Goal: Task Accomplishment & Management: Use online tool/utility

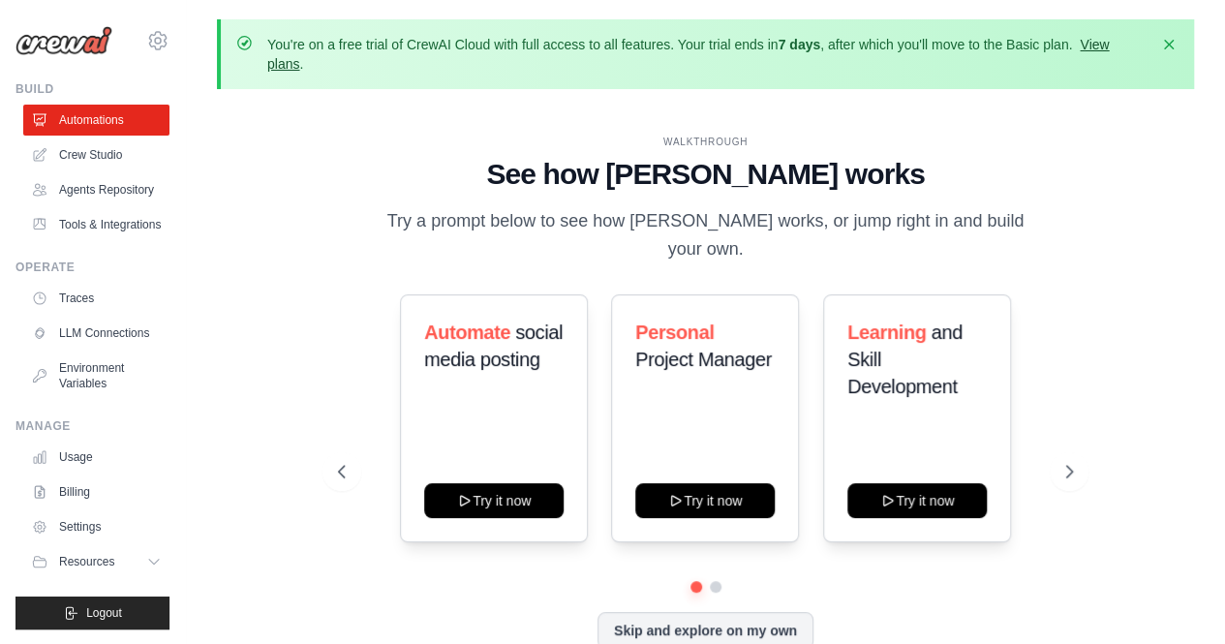
click at [1102, 46] on link "View plans" at bounding box center [688, 54] width 842 height 35
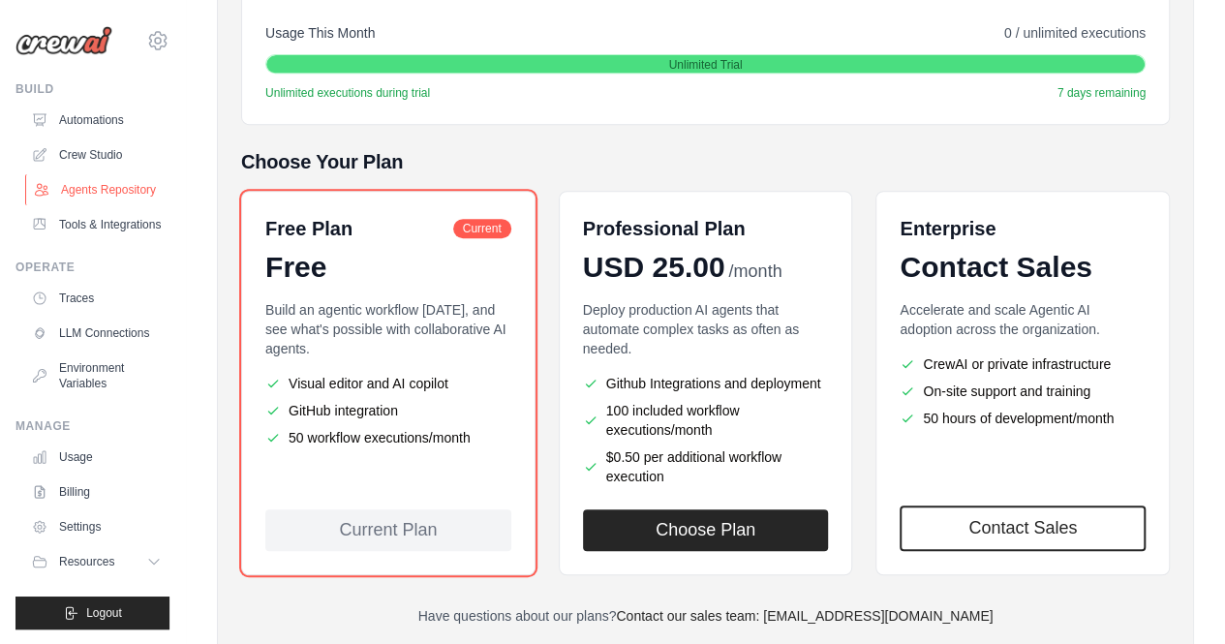
scroll to position [291, 0]
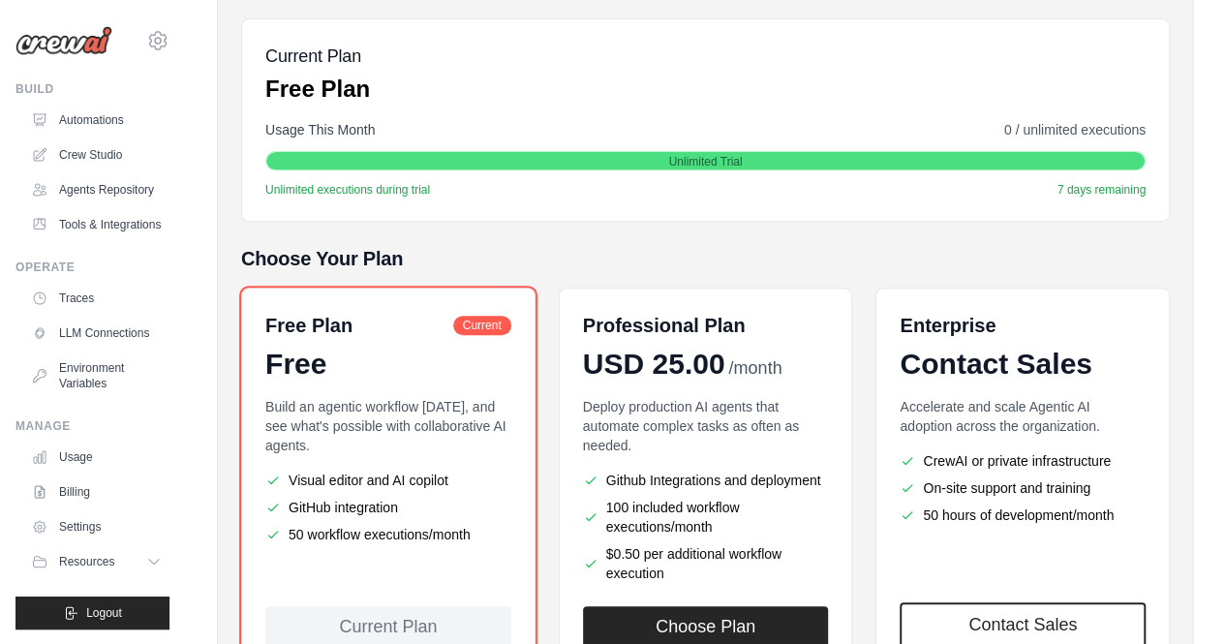
click at [73, 35] on img at bounding box center [63, 40] width 97 height 29
click at [96, 125] on link "Automations" at bounding box center [98, 120] width 146 height 31
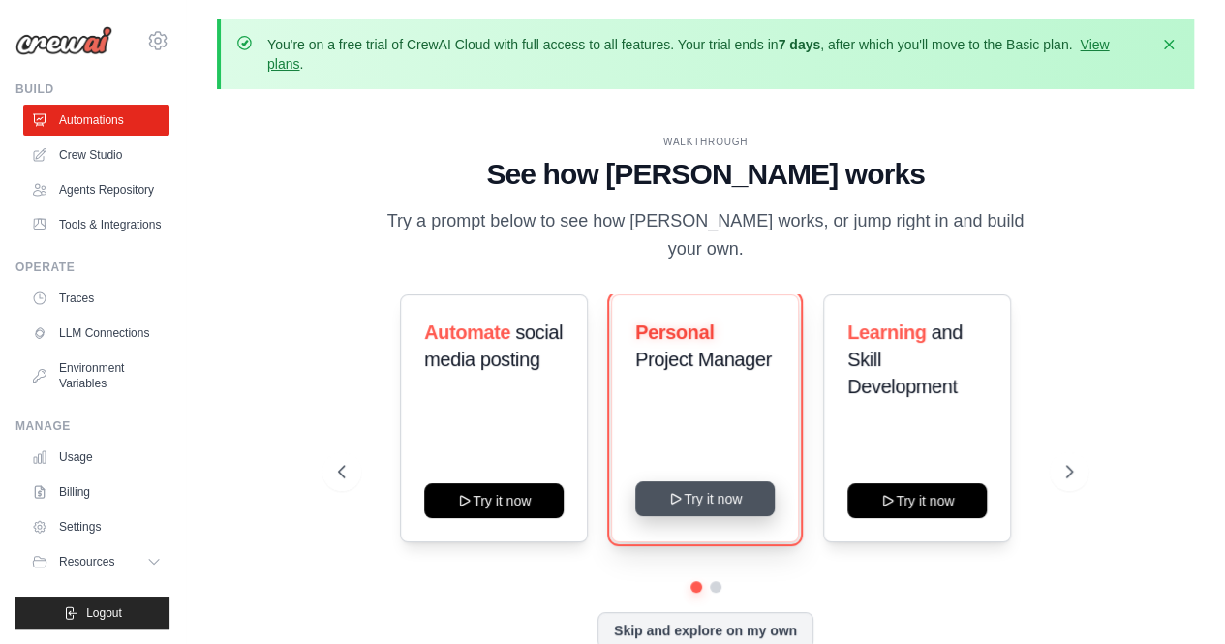
click at [717, 488] on button "Try it now" at bounding box center [704, 498] width 139 height 35
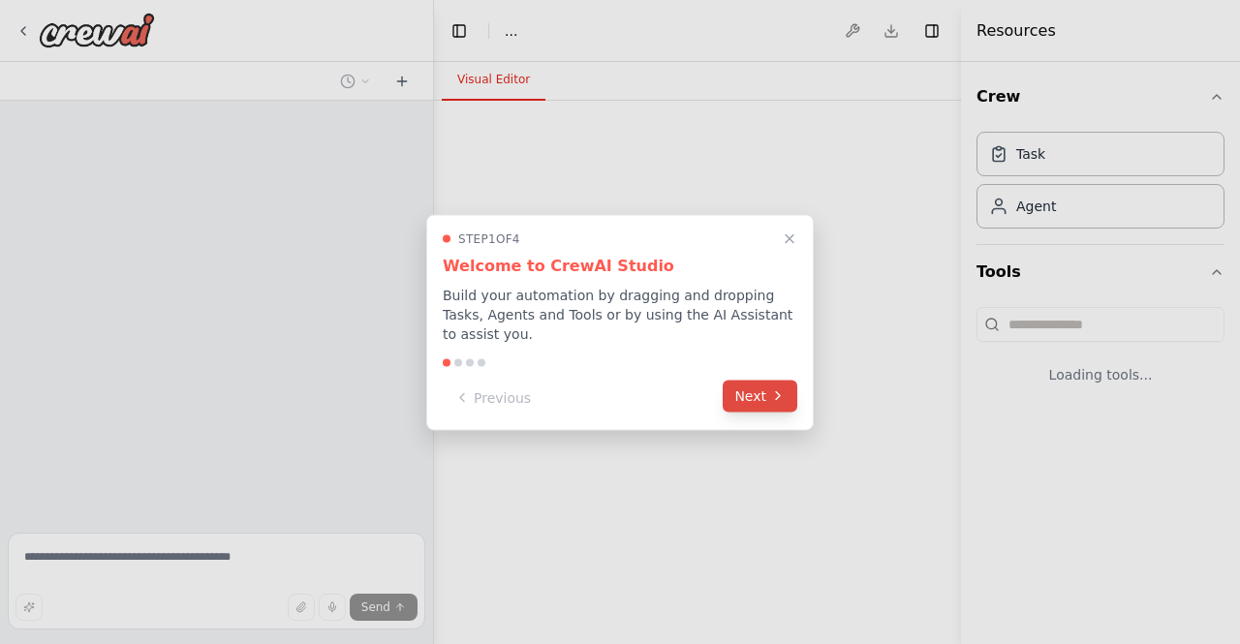
click at [765, 386] on button "Next" at bounding box center [760, 396] width 75 height 32
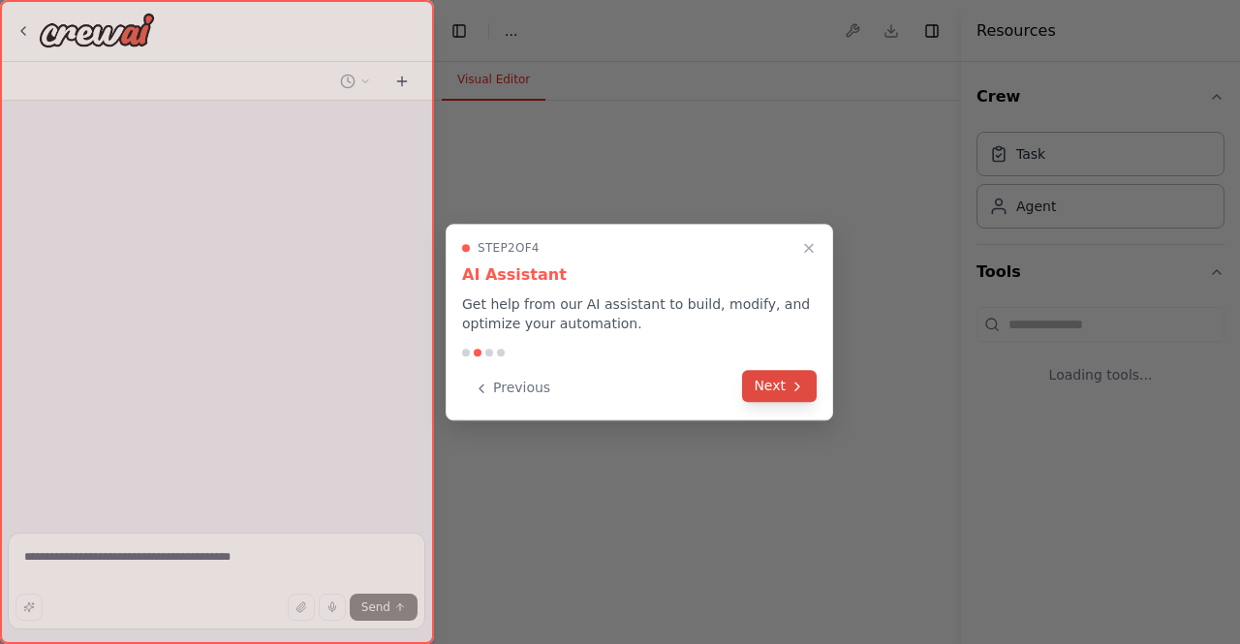
click at [779, 381] on button "Next" at bounding box center [779, 386] width 75 height 32
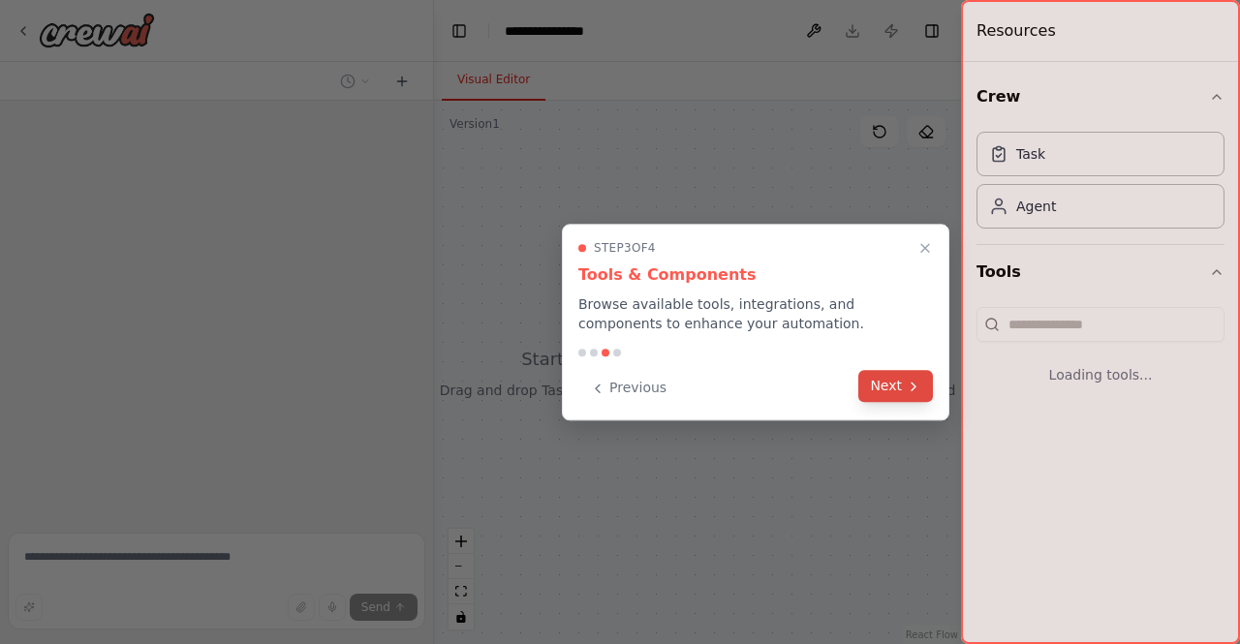
click at [907, 386] on icon at bounding box center [913, 386] width 15 height 15
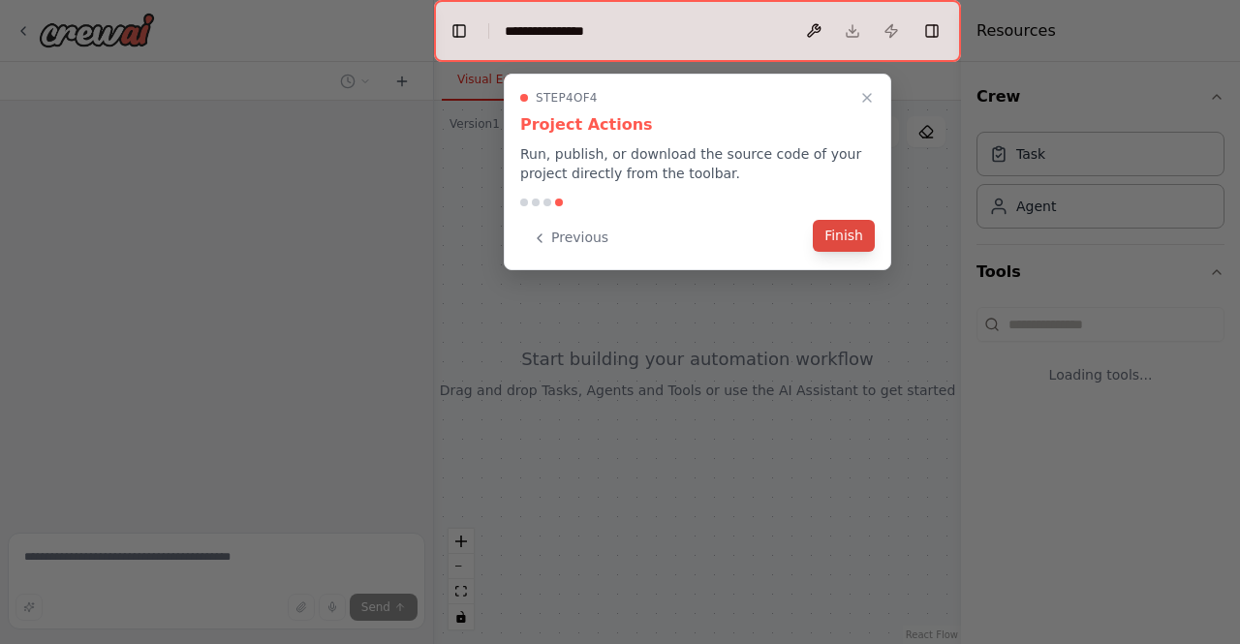
click at [864, 239] on button "Finish" at bounding box center [844, 236] width 62 height 32
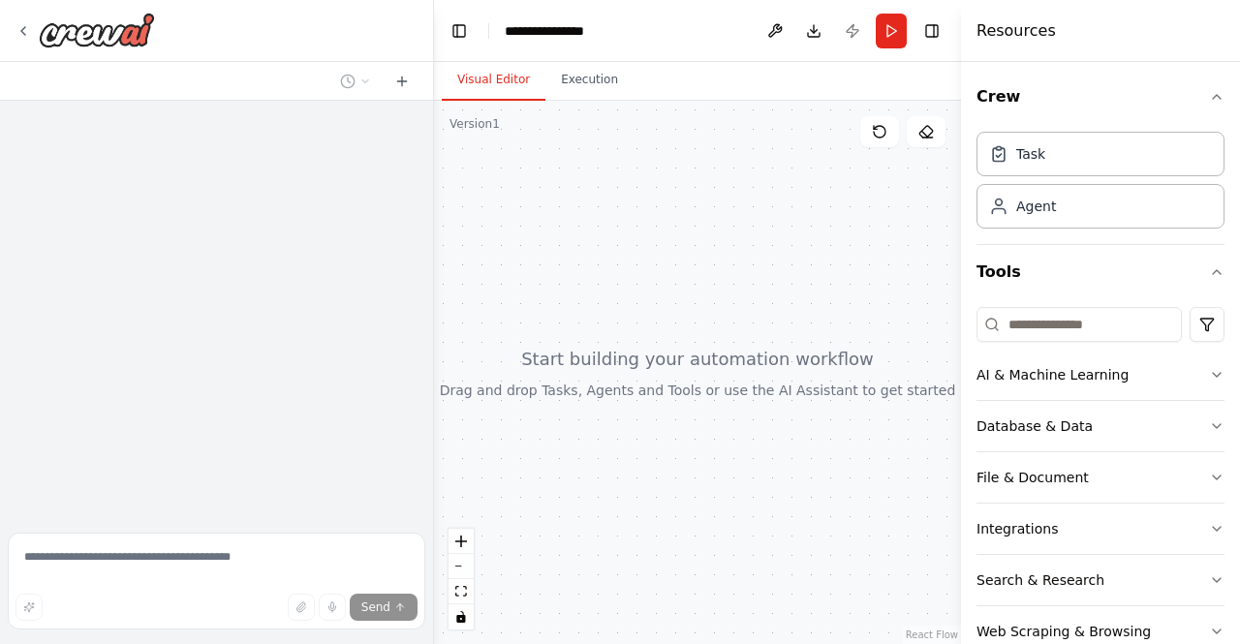
click at [133, 445] on div at bounding box center [216, 313] width 433 height 424
click at [109, 77] on div at bounding box center [216, 81] width 433 height 39
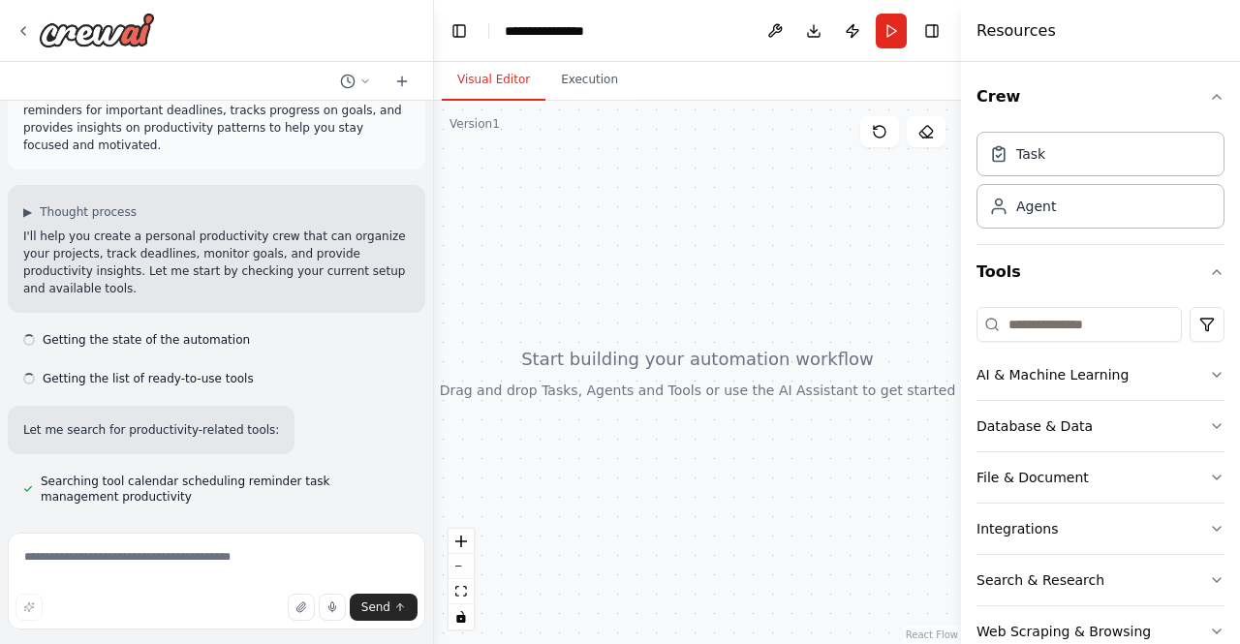
scroll to position [48, 0]
click at [77, 564] on textarea at bounding box center [216, 581] width 417 height 97
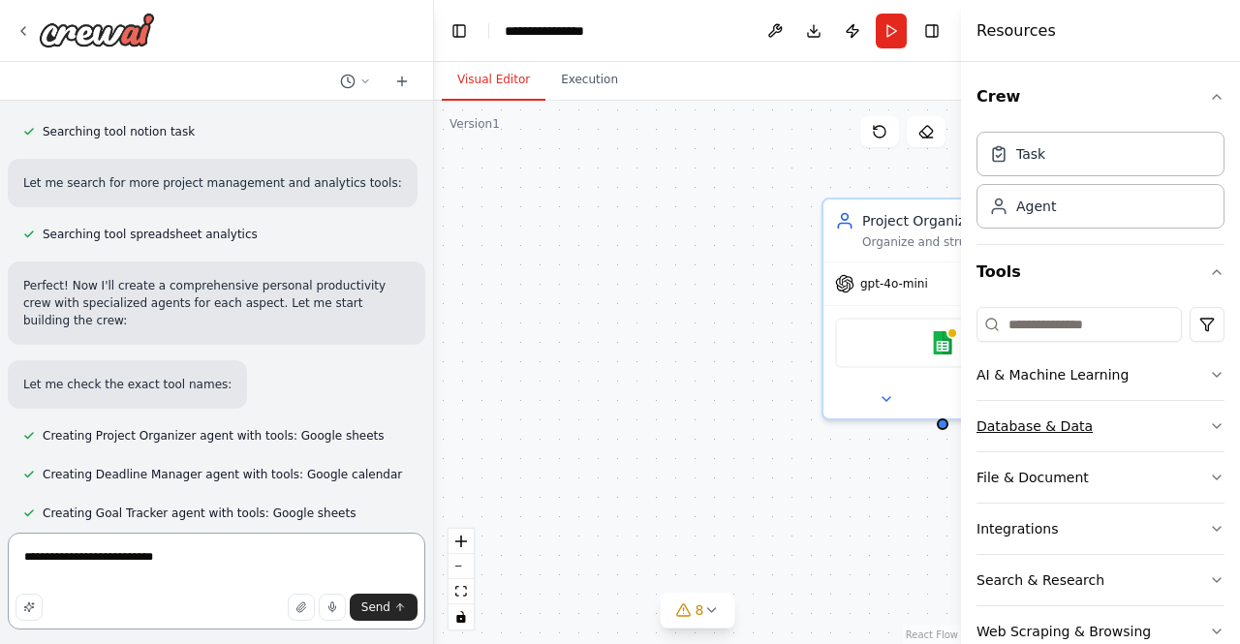
scroll to position [554, 0]
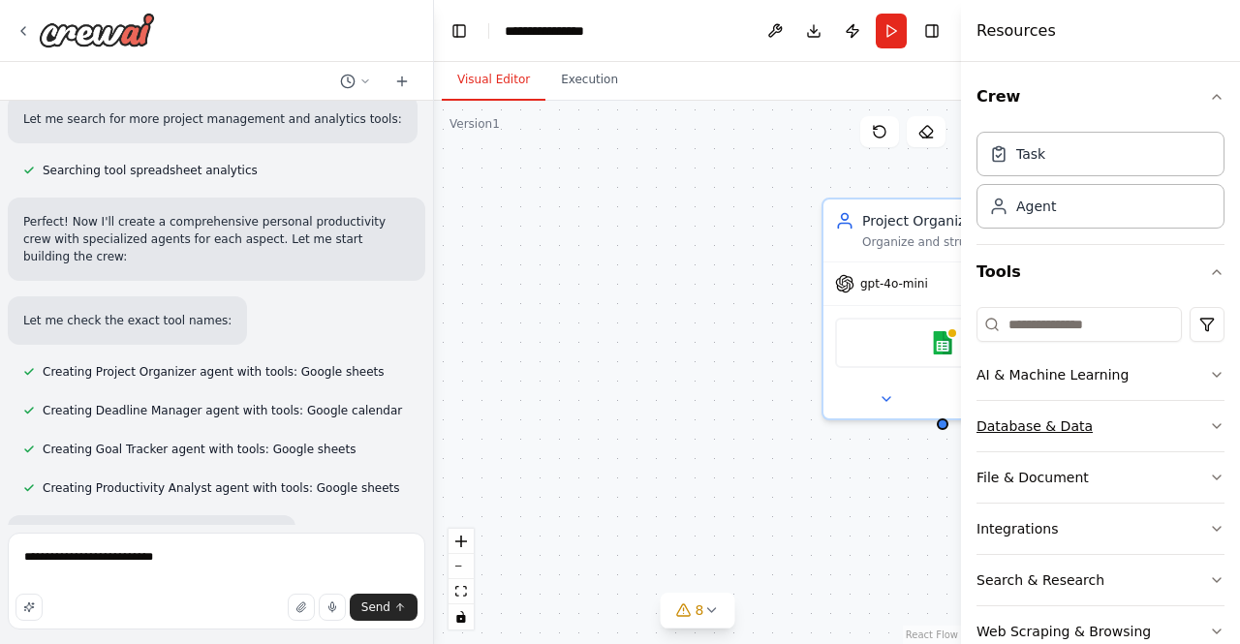
click at [1209, 423] on icon "button" at bounding box center [1216, 425] width 15 height 15
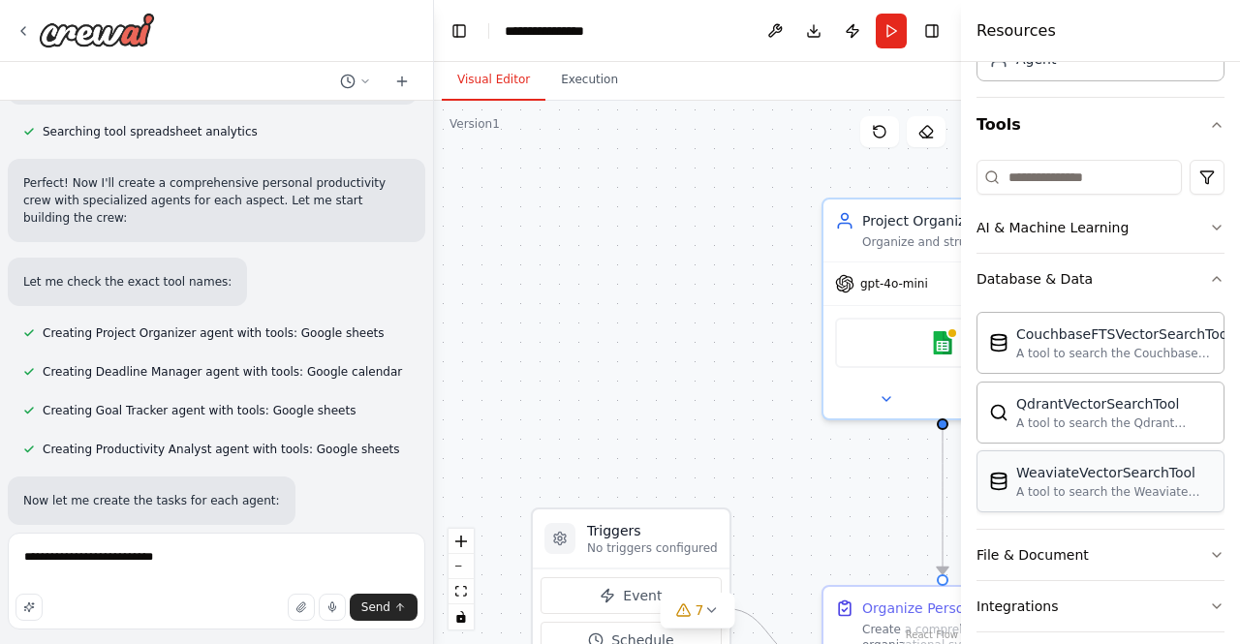
scroll to position [194, 0]
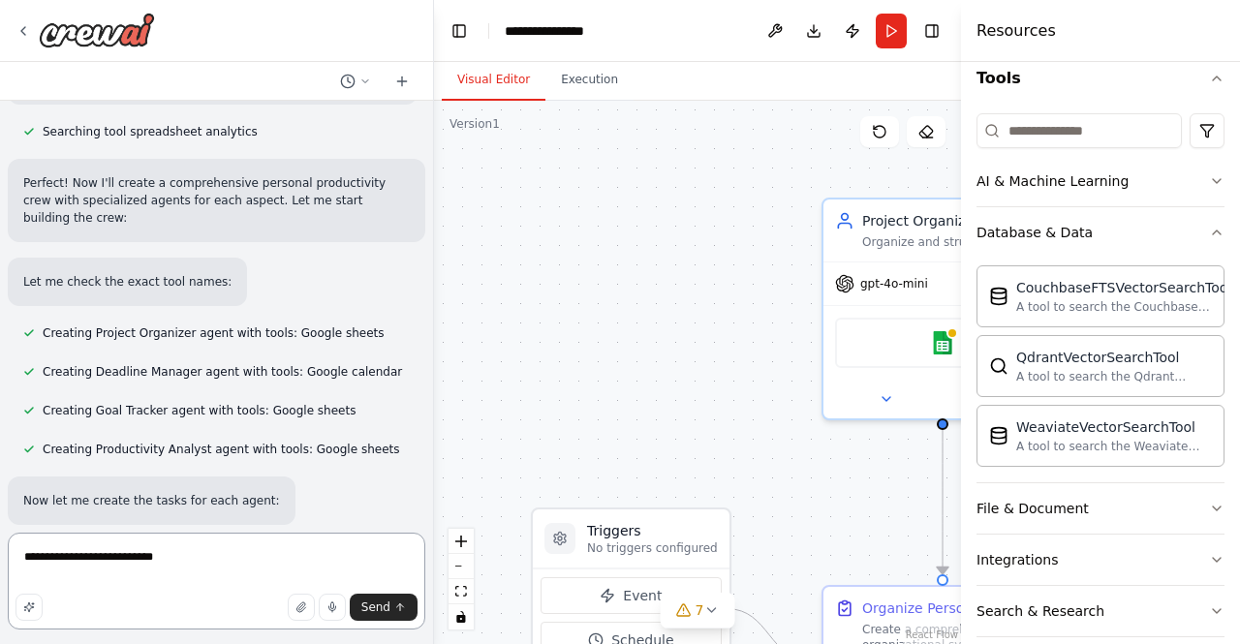
click at [213, 570] on textarea "**********" at bounding box center [216, 581] width 417 height 97
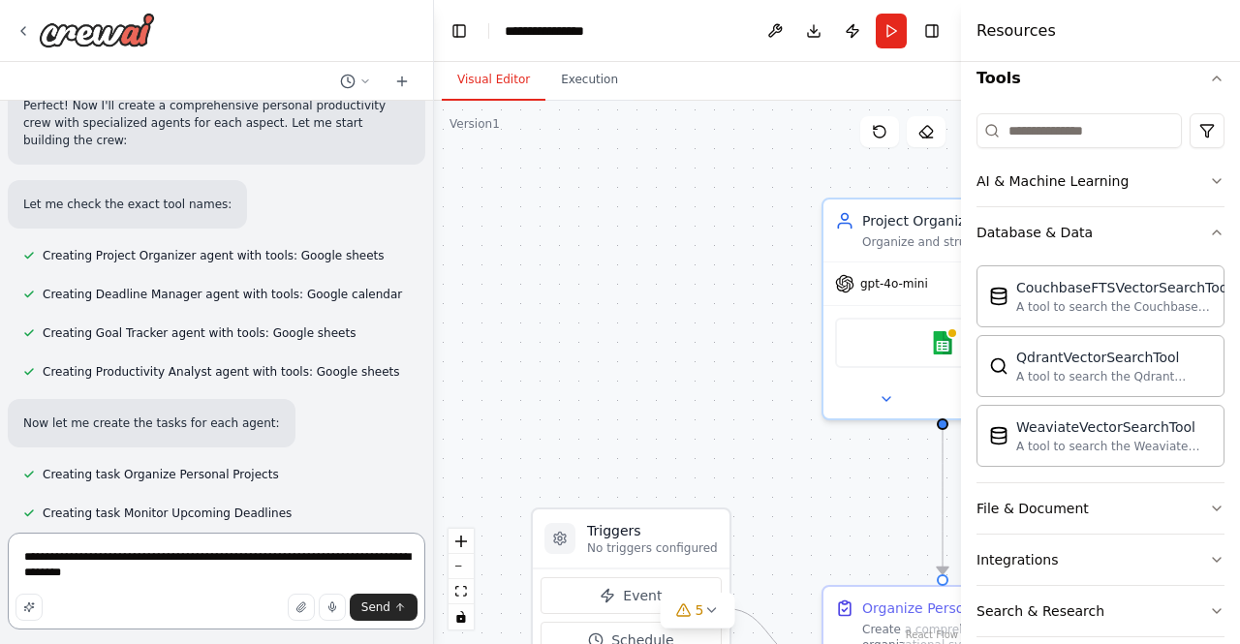
scroll to position [709, 0]
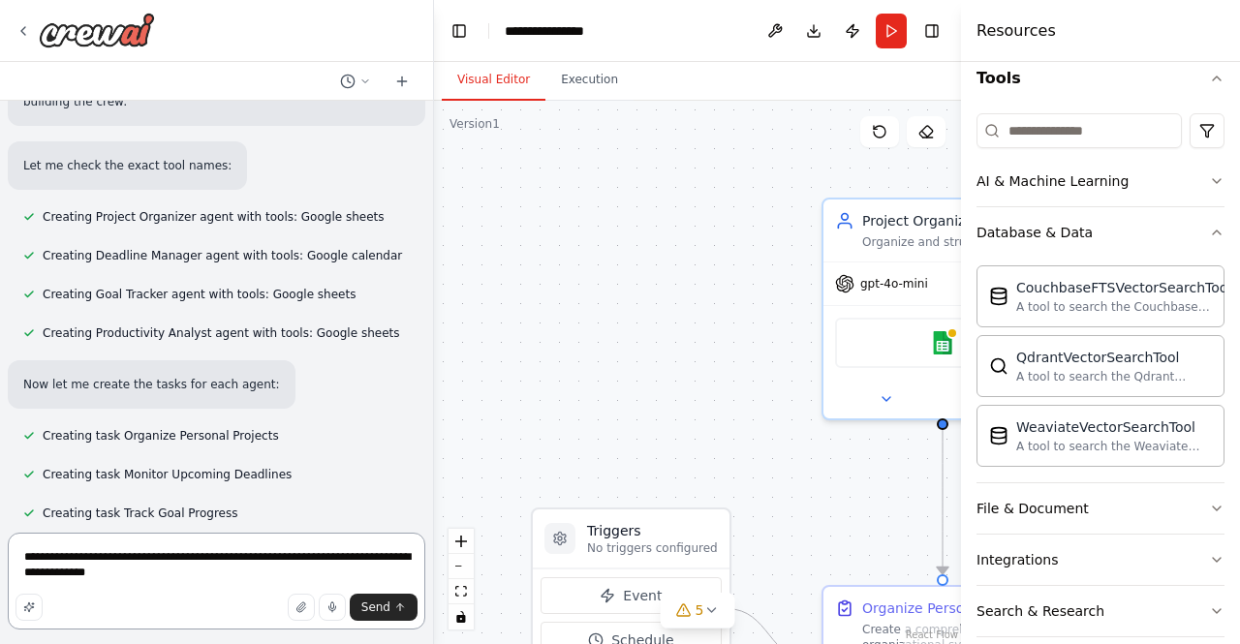
type textarea "**********"
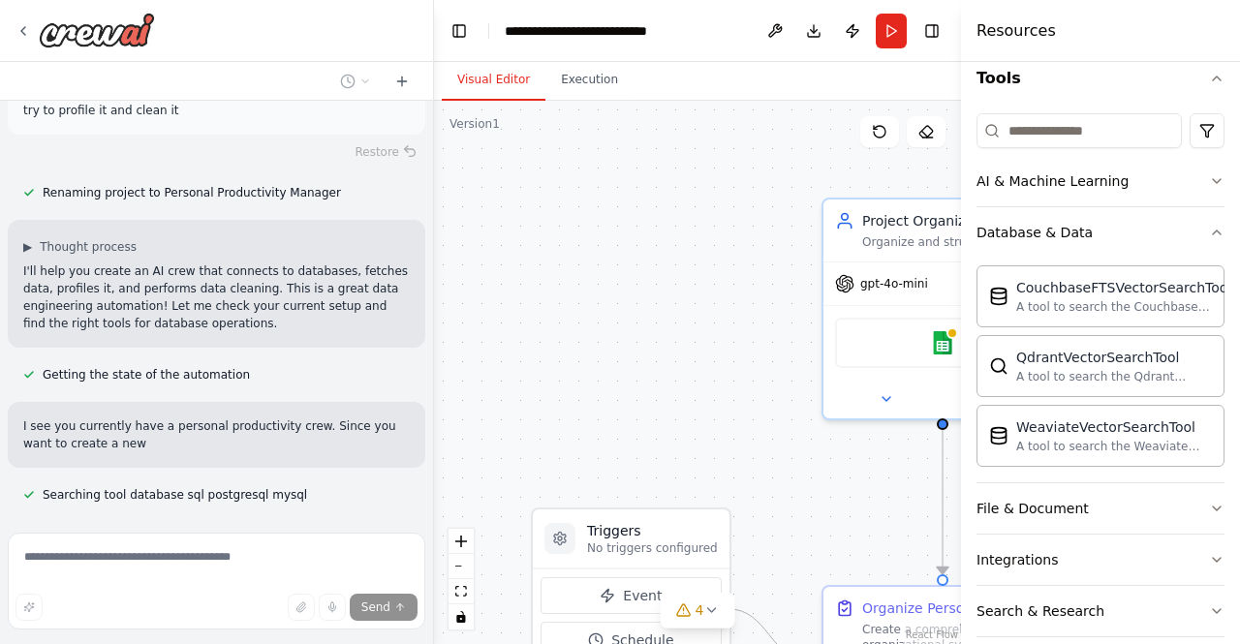
scroll to position [1225, 0]
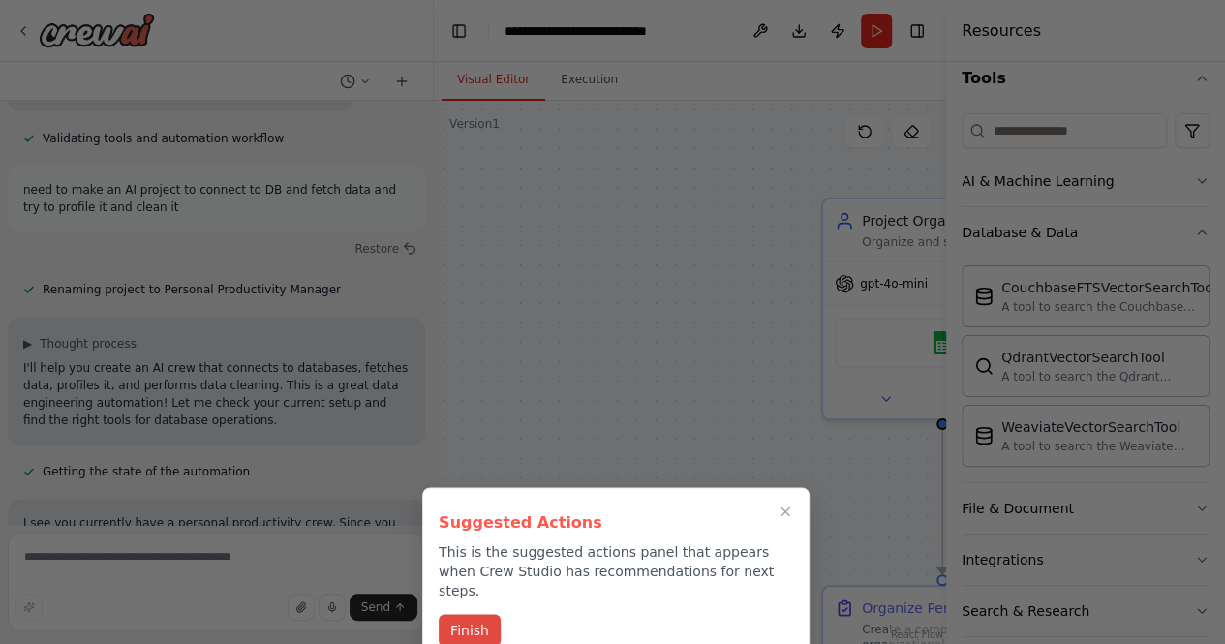
click at [459, 614] on button "Finish" at bounding box center [470, 630] width 62 height 32
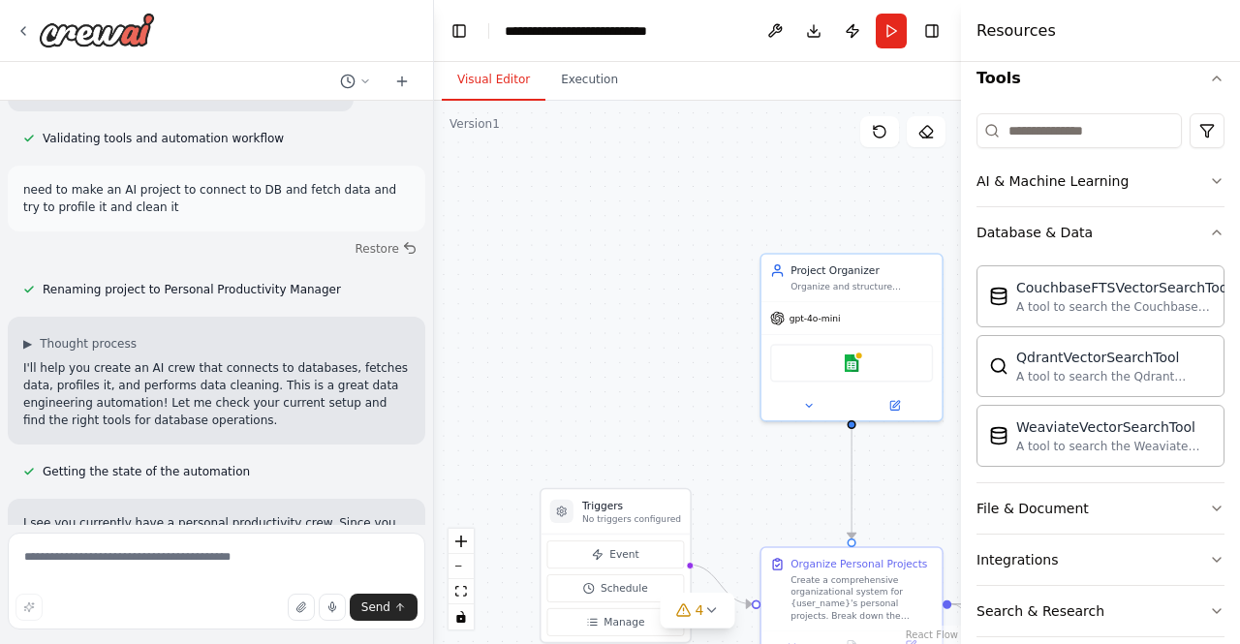
click at [674, 439] on div ".deletable-edge-delete-btn { width: 20px; height: 20px; border: 0px solid #ffff…" at bounding box center [697, 372] width 527 height 543
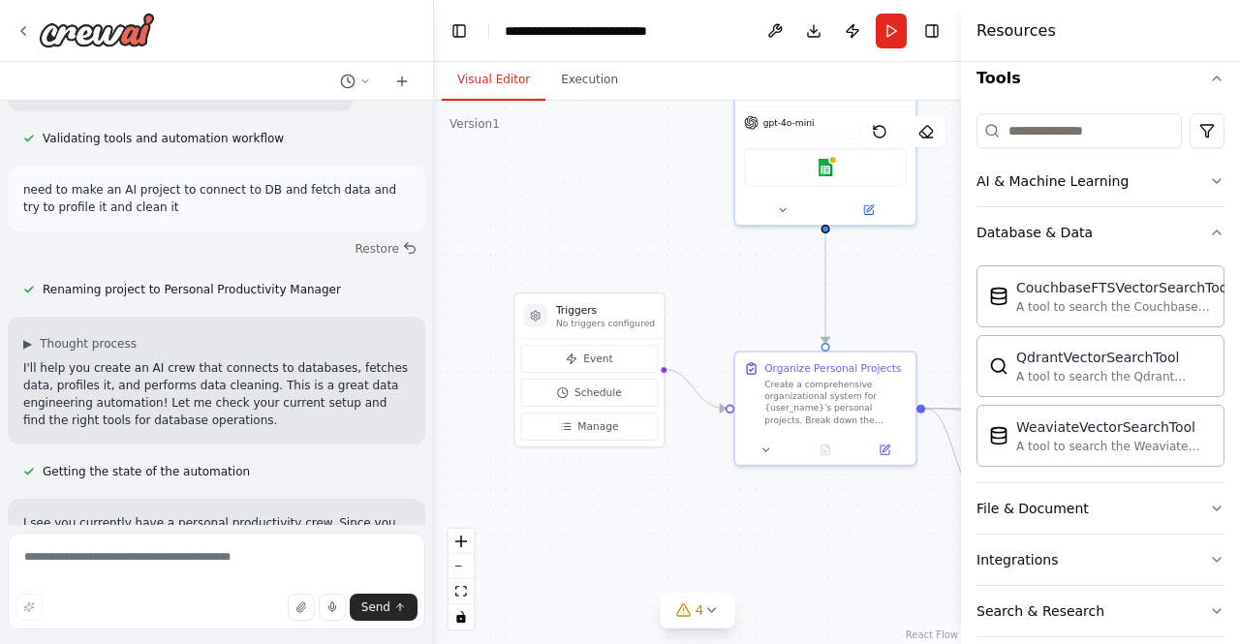
drag, startPoint x: 669, startPoint y: 439, endPoint x: 643, endPoint y: 243, distance: 197.4
click at [643, 243] on div ".deletable-edge-delete-btn { width: 20px; height: 20px; border: 0px solid #ffff…" at bounding box center [697, 372] width 527 height 543
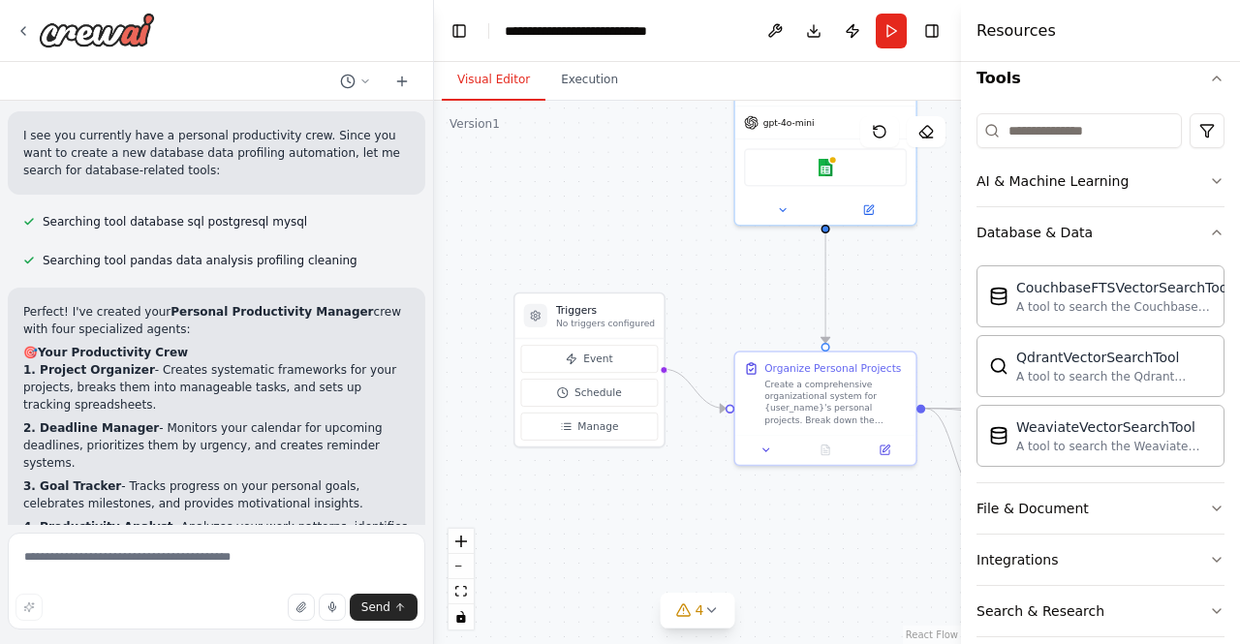
scroll to position [1709, 0]
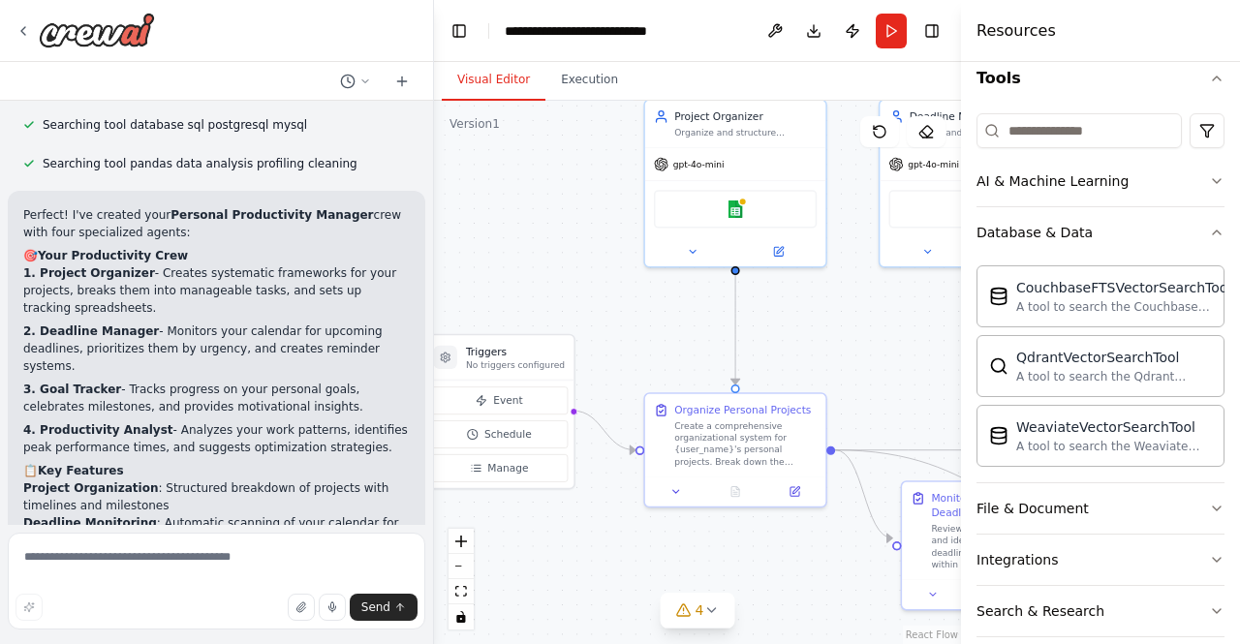
drag, startPoint x: 630, startPoint y: 520, endPoint x: 539, endPoint y: 565, distance: 100.5
click at [539, 565] on div ".deletable-edge-delete-btn { width: 20px; height: 20px; border: 0px solid #ffff…" at bounding box center [697, 372] width 527 height 543
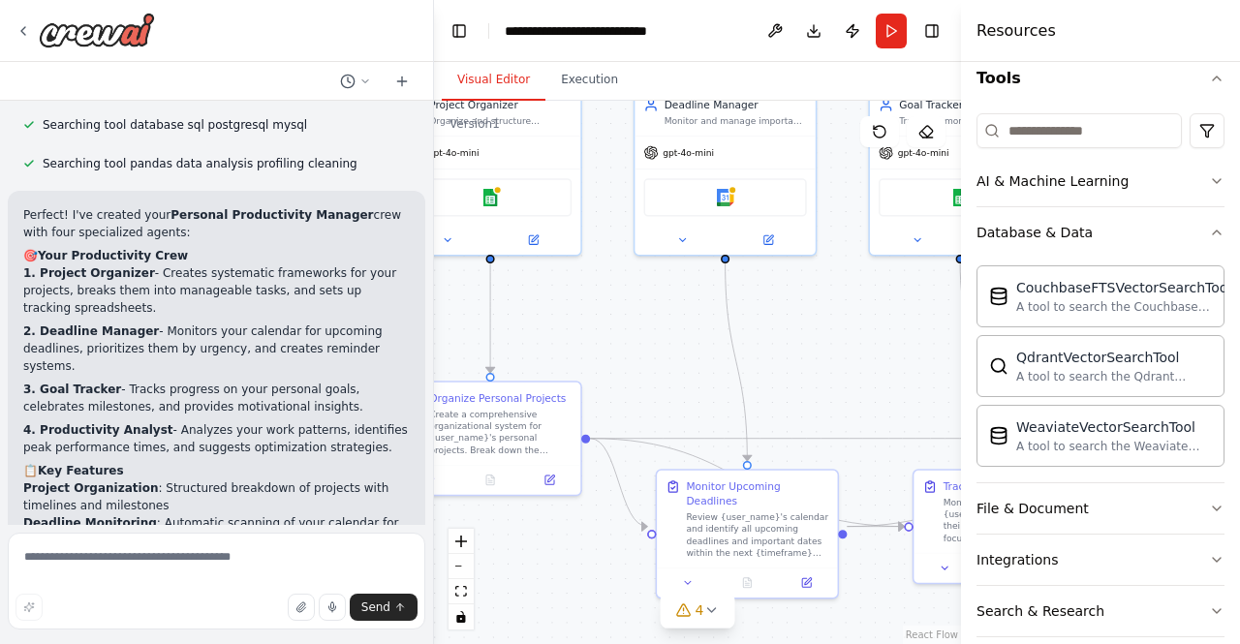
drag, startPoint x: 637, startPoint y: 325, endPoint x: 392, endPoint y: 314, distance: 245.3
click at [392, 314] on div "Create a crew that helps organize your personal projects, sets reminders for im…" at bounding box center [620, 322] width 1240 height 644
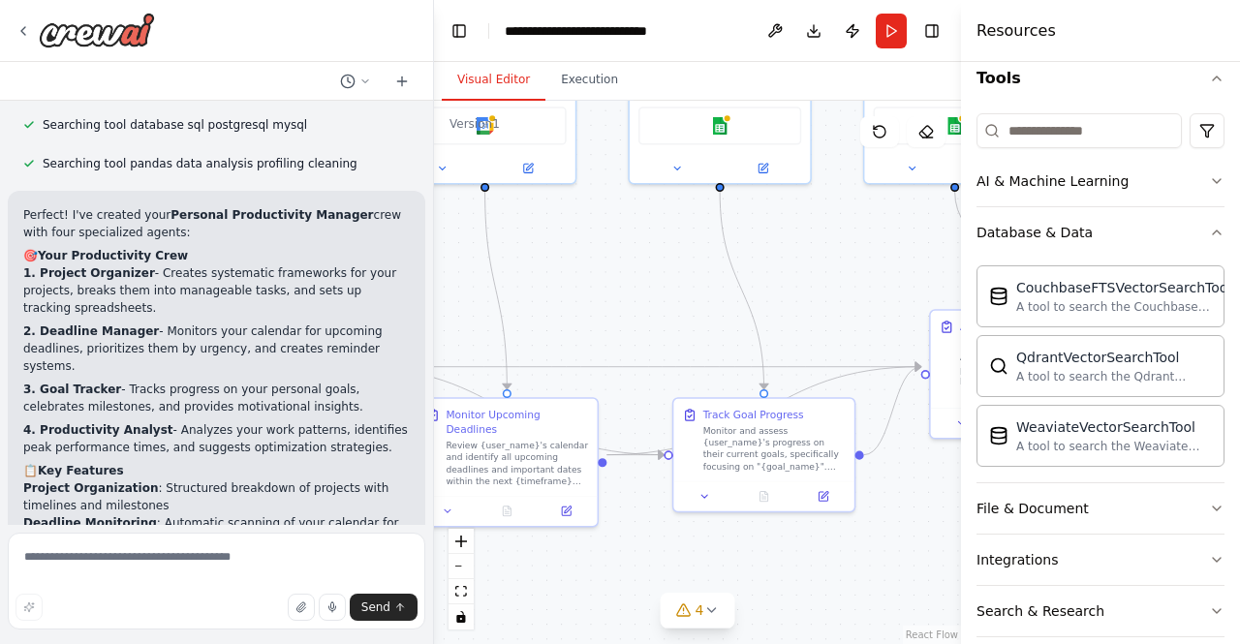
drag, startPoint x: 643, startPoint y: 325, endPoint x: 403, endPoint y: 254, distance: 250.7
click at [403, 254] on div "Create a crew that helps organize your personal projects, sets reminders for im…" at bounding box center [620, 322] width 1240 height 644
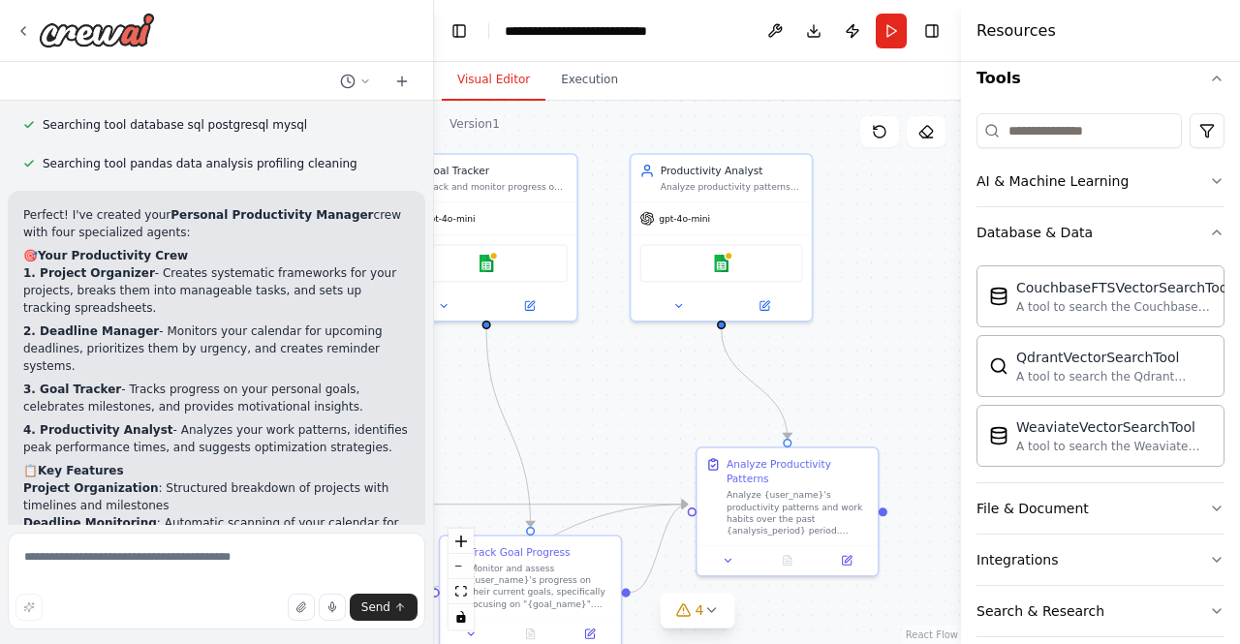
drag, startPoint x: 597, startPoint y: 261, endPoint x: 363, endPoint y: 398, distance: 270.9
click at [363, 398] on div "Create a crew that helps organize your personal projects, sets reminders for im…" at bounding box center [620, 322] width 1240 height 644
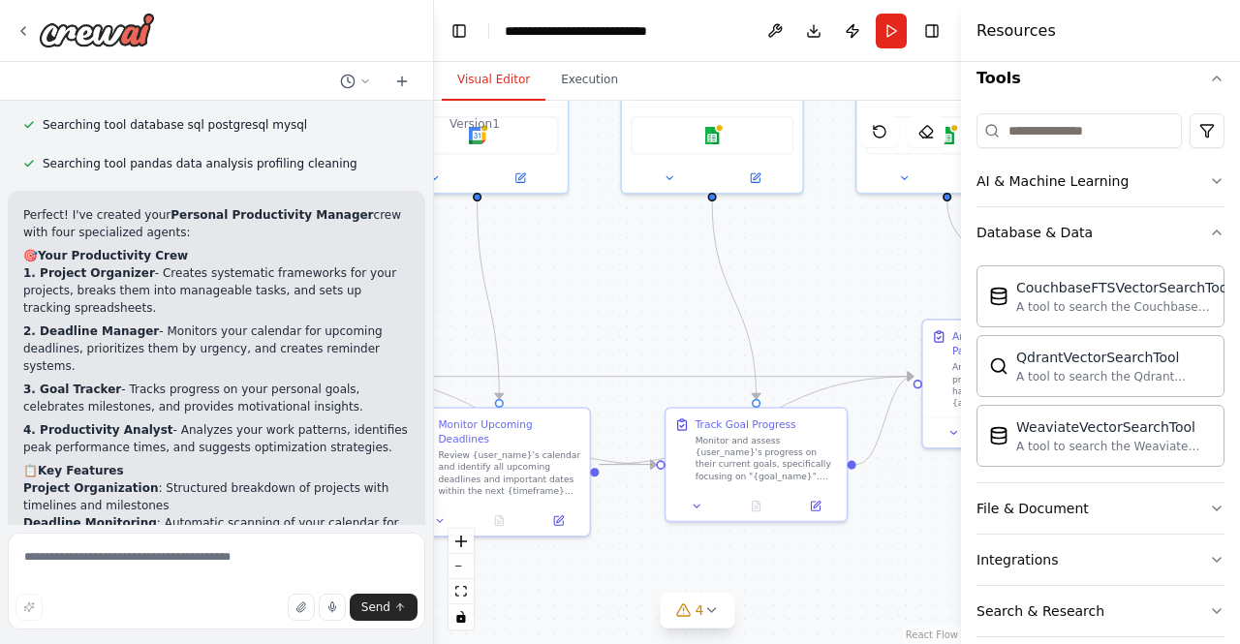
drag, startPoint x: 605, startPoint y: 390, endPoint x: 846, endPoint y: 262, distance: 273.4
click at [846, 262] on div ".deletable-edge-delete-btn { width: 20px; height: 20px; border: 0px solid #ffff…" at bounding box center [697, 372] width 527 height 543
